Goal: Find contact information: Find contact information

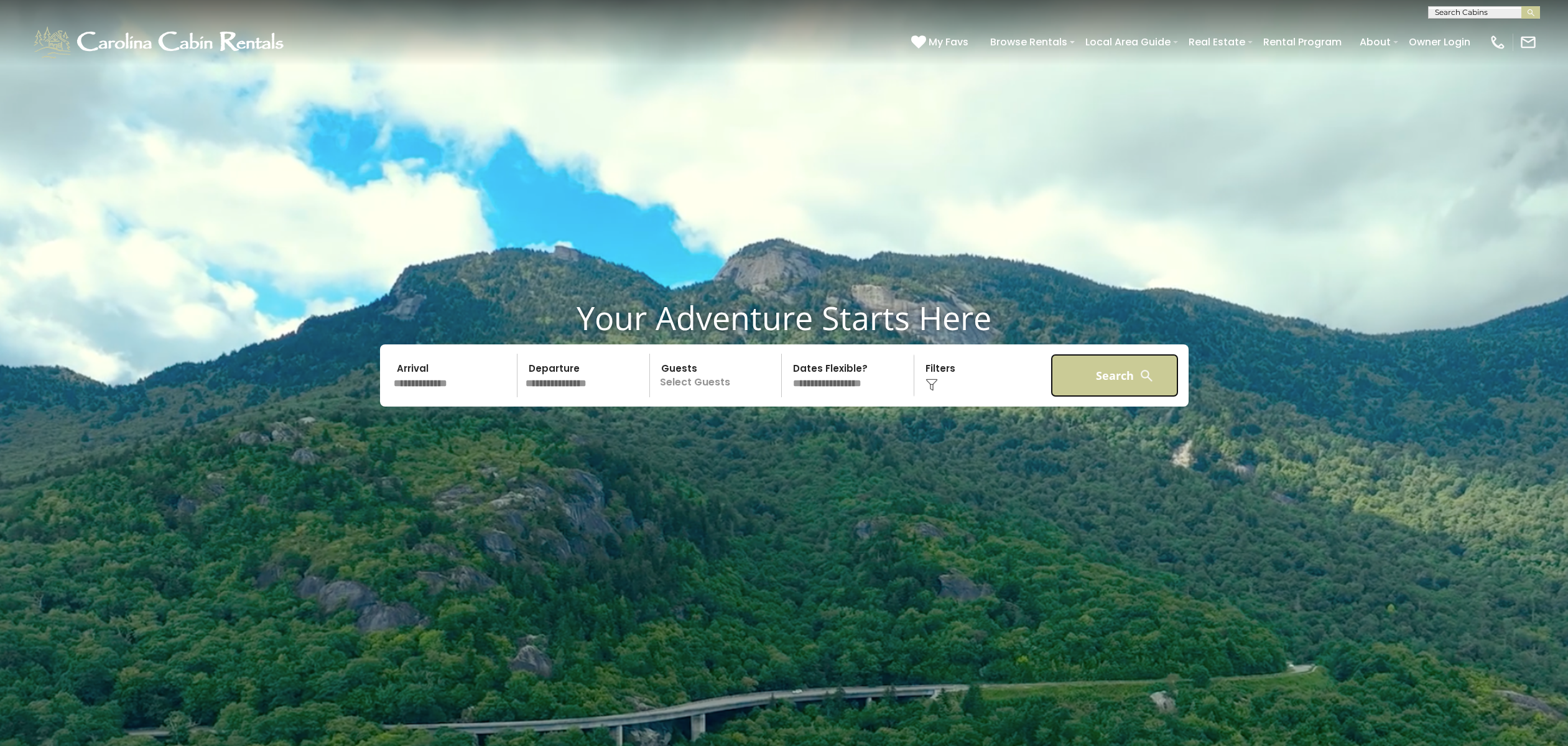
click at [1090, 373] on button "Search" at bounding box center [1115, 375] width 129 height 43
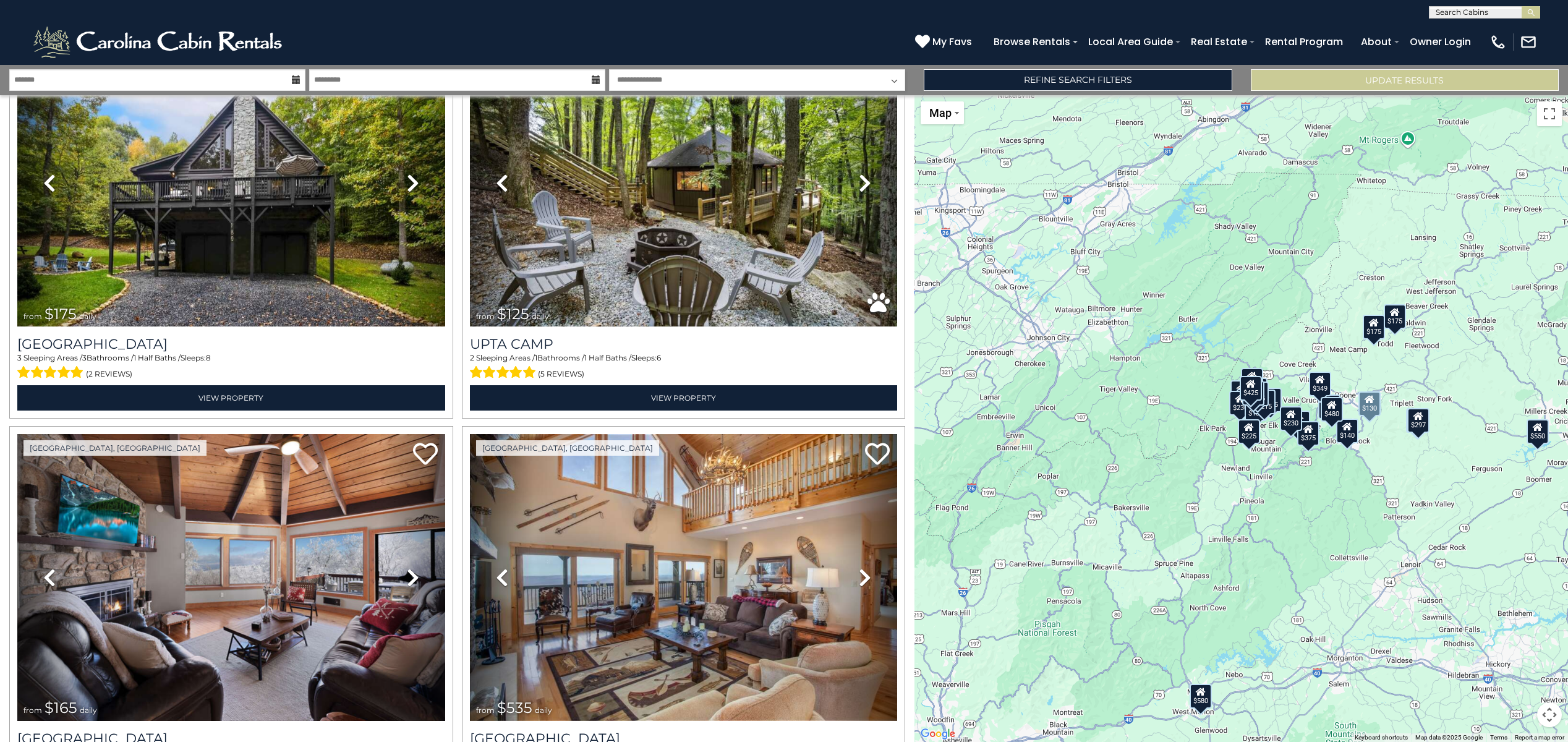
scroll to position [5344, 0]
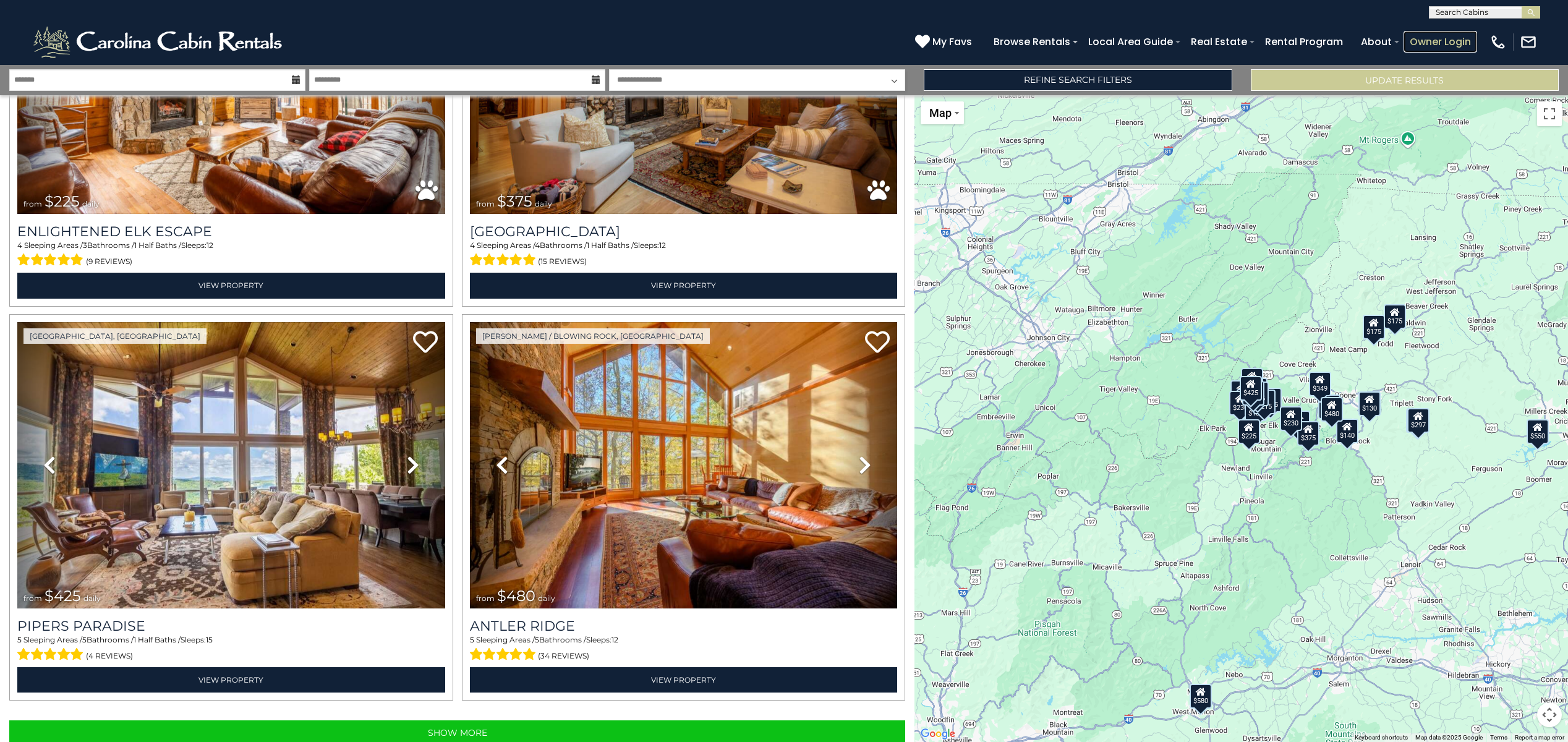
click at [1435, 37] on link "Owner Login" at bounding box center [1440, 42] width 74 height 22
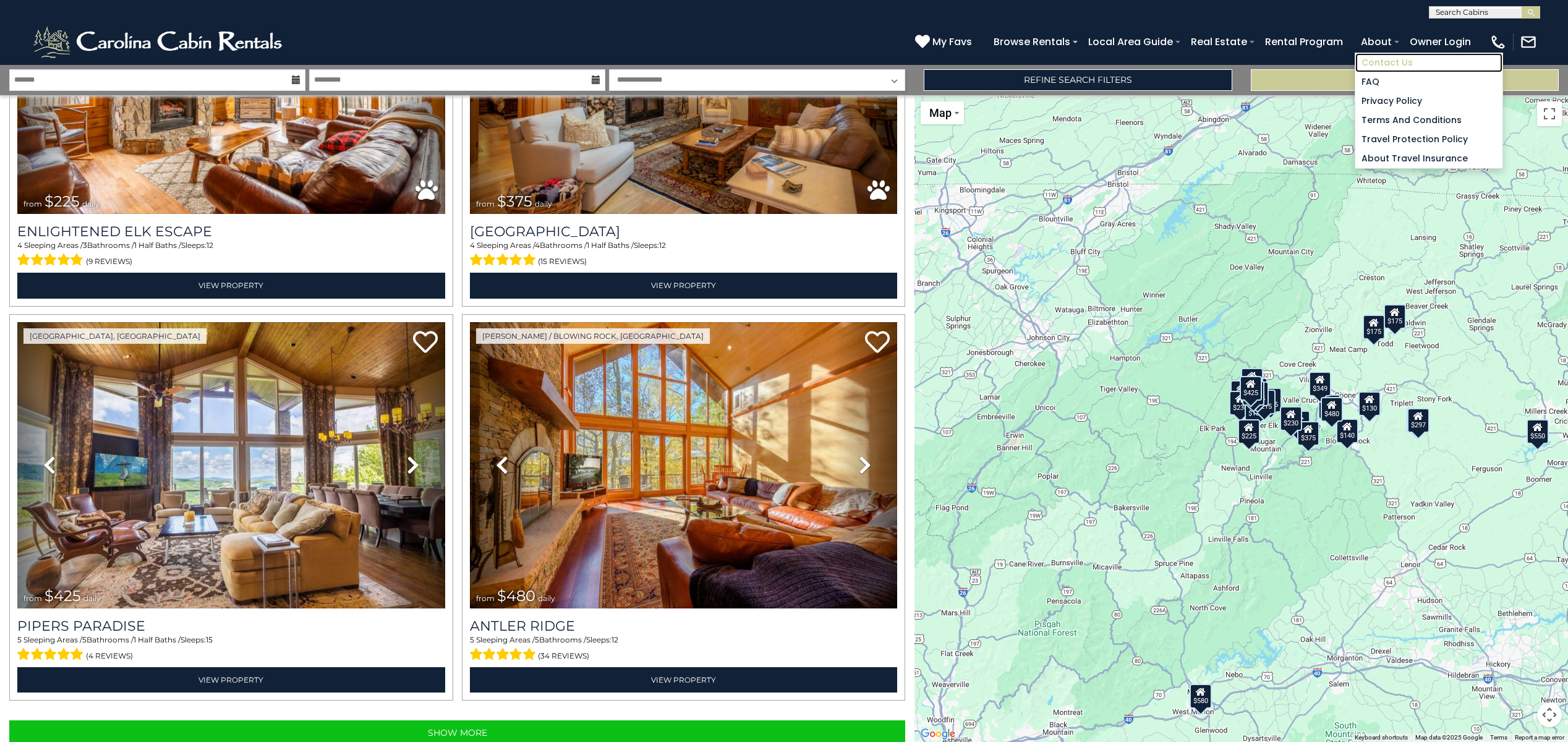
click at [1393, 64] on link "Contact Us" at bounding box center [1428, 62] width 147 height 19
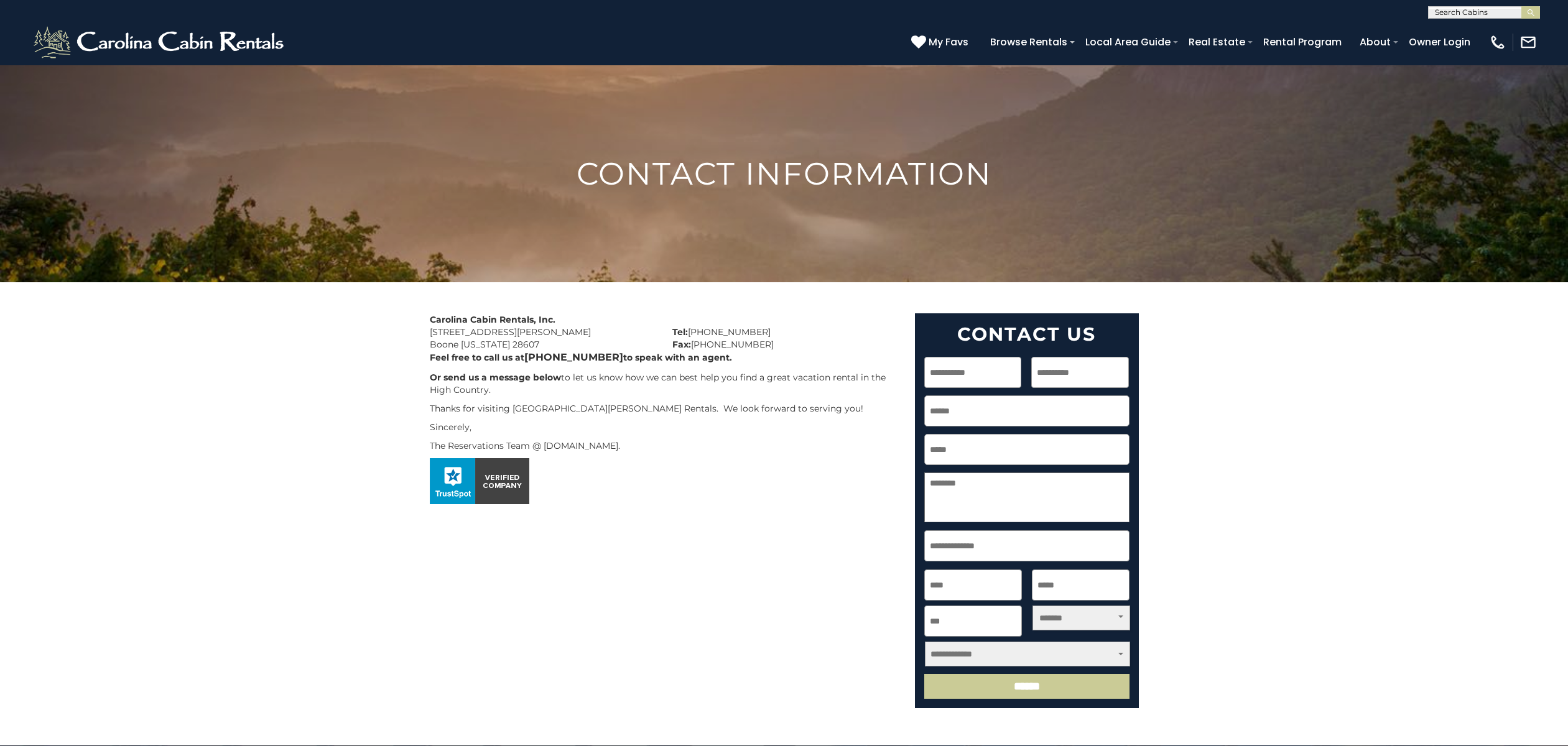
drag, startPoint x: 431, startPoint y: 331, endPoint x: 553, endPoint y: 344, distance: 122.7
click at [553, 344] on div "Carolina Cabin Rentals, Inc. 491 George Wilson Road Boone North Carolina 28607" at bounding box center [542, 332] width 243 height 37
drag, startPoint x: 658, startPoint y: 447, endPoint x: 413, endPoint y: 441, distance: 245.1
click at [413, 441] on div "Contact Information Carolina Cabin Rentals, Inc. 491 George Wilson Road Boone N…" at bounding box center [784, 405] width 1568 height 681
click at [1222, 80] on link "Homes in Our Portfolio For Sale" at bounding box center [1256, 89] width 148 height 32
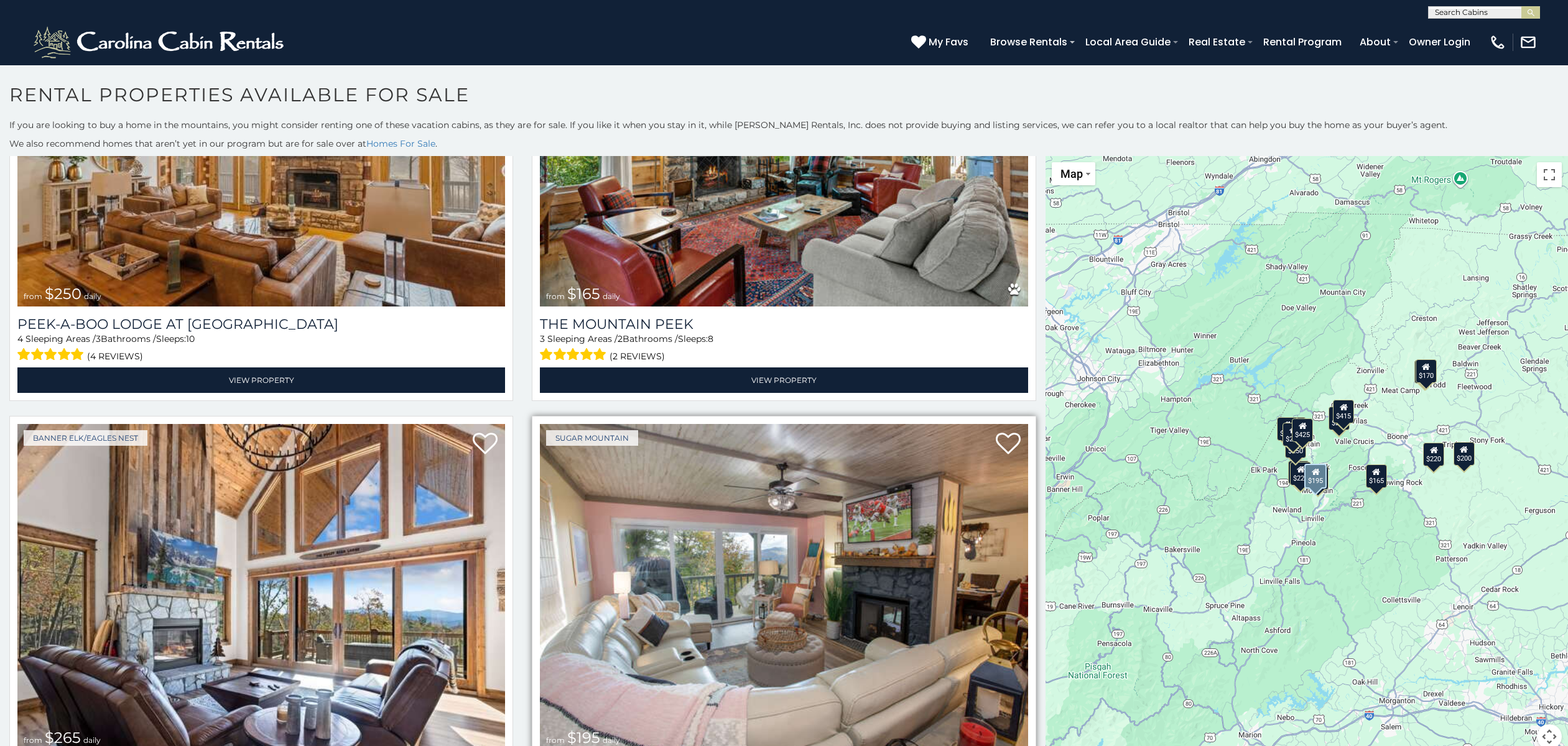
scroll to position [2945, 0]
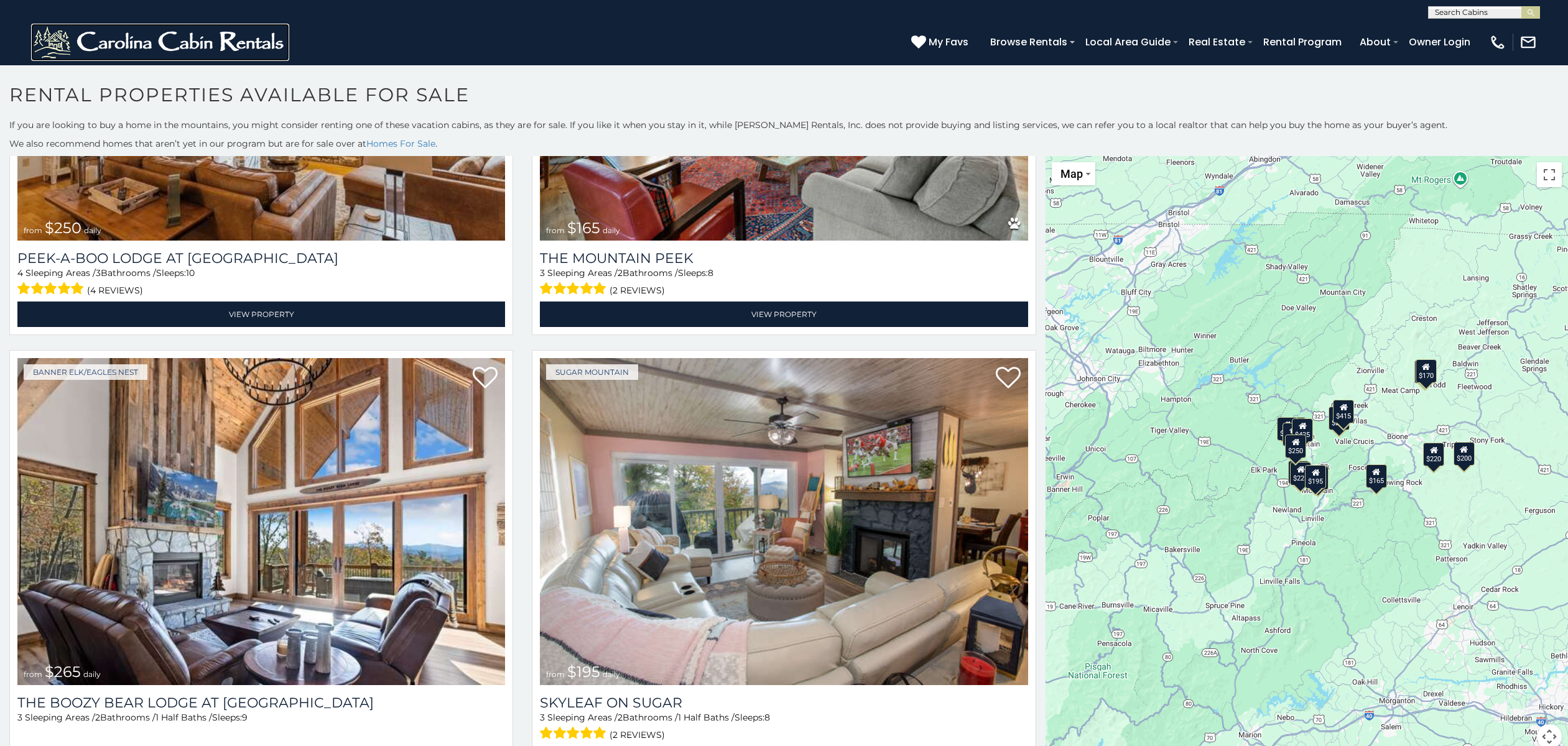
click at [118, 44] on img at bounding box center [160, 42] width 258 height 37
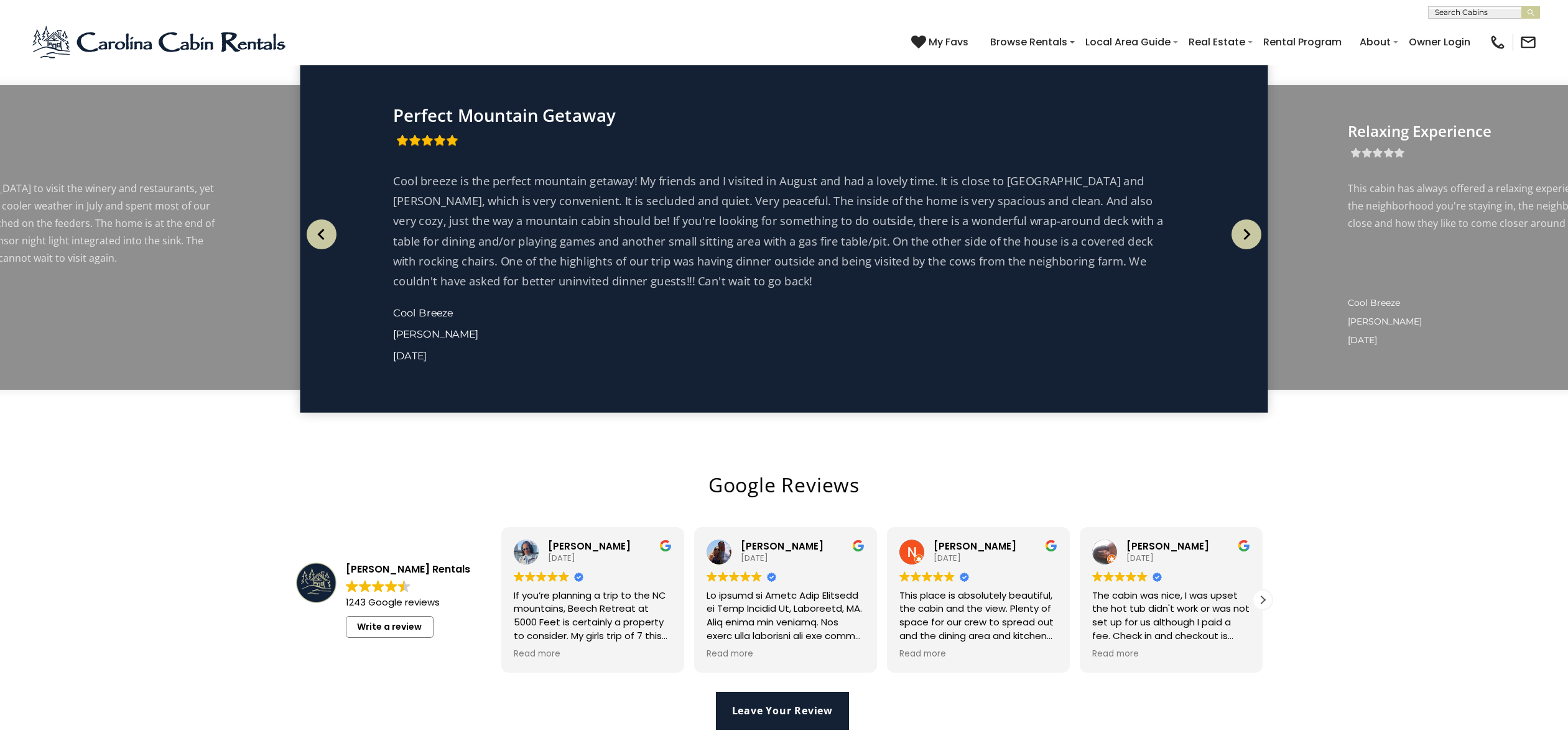
scroll to position [3079, 0]
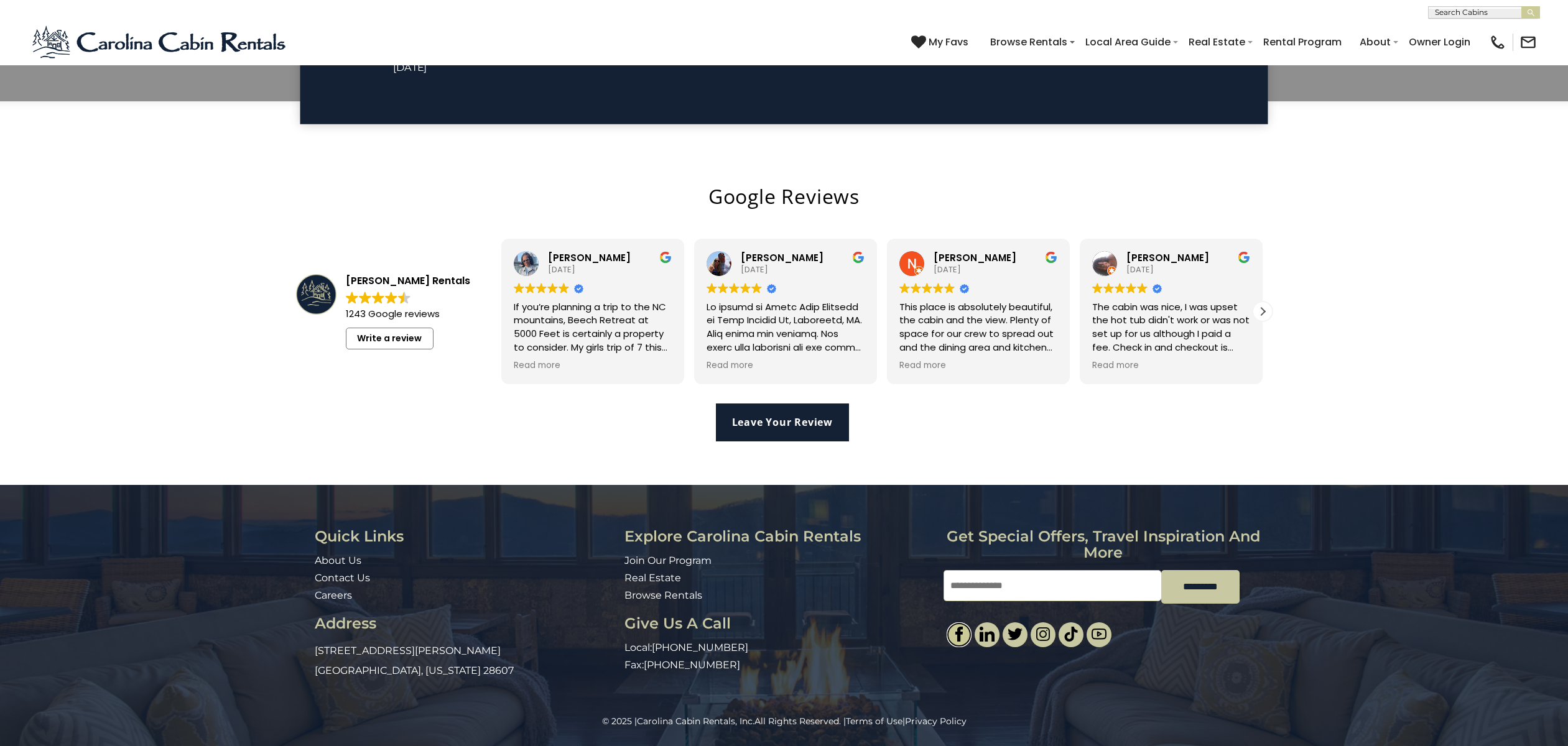
click at [959, 636] on img at bounding box center [959, 634] width 15 height 15
